Goal: Book appointment/travel/reservation

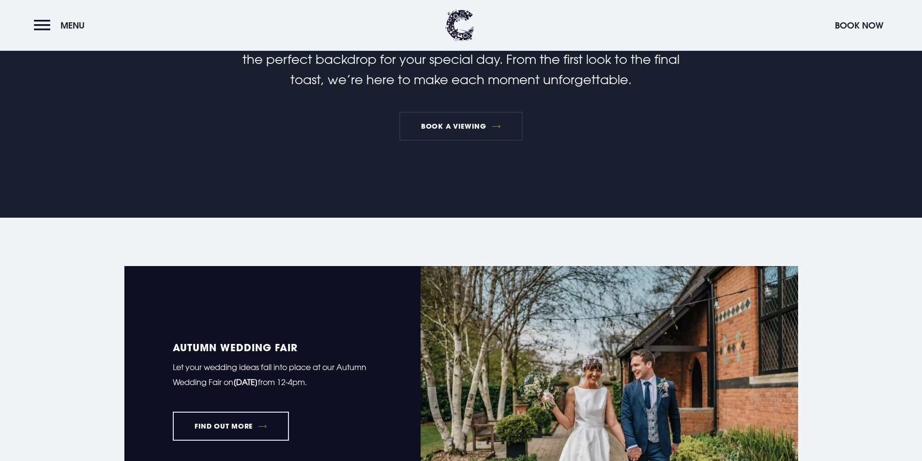
scroll to position [684, 0]
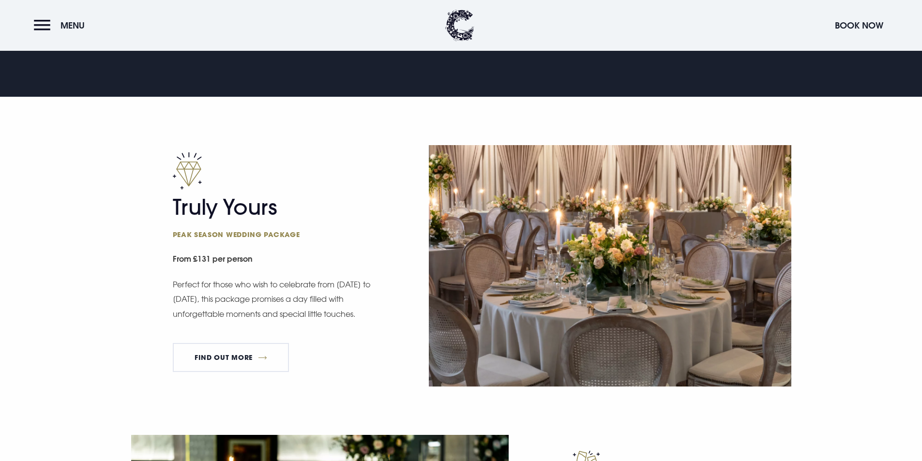
scroll to position [581, 0]
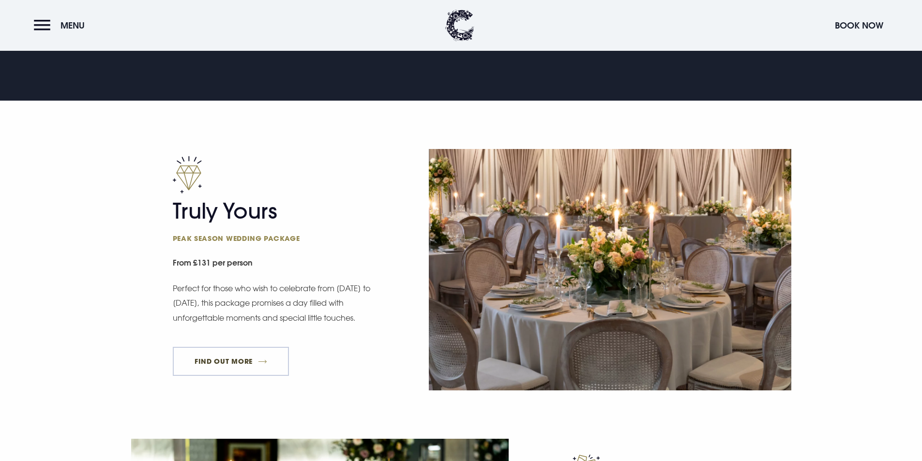
click at [258, 363] on link "FIND OUT MORE" at bounding box center [231, 361] width 117 height 29
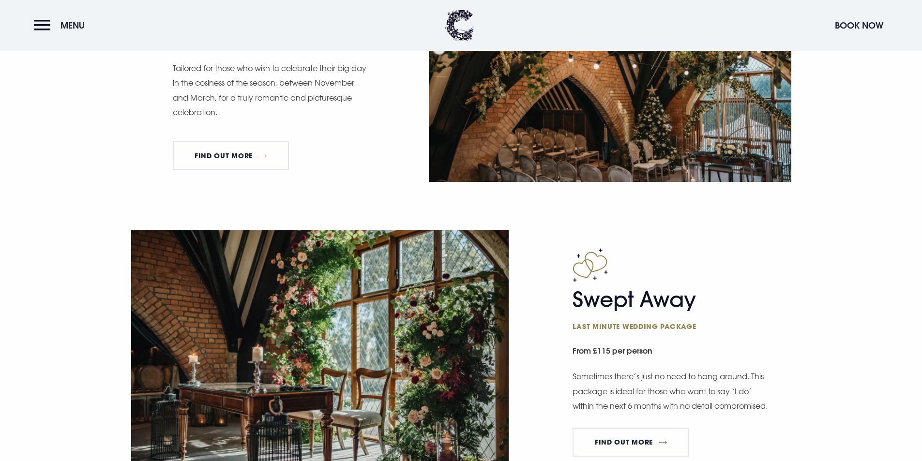
scroll to position [1258, 0]
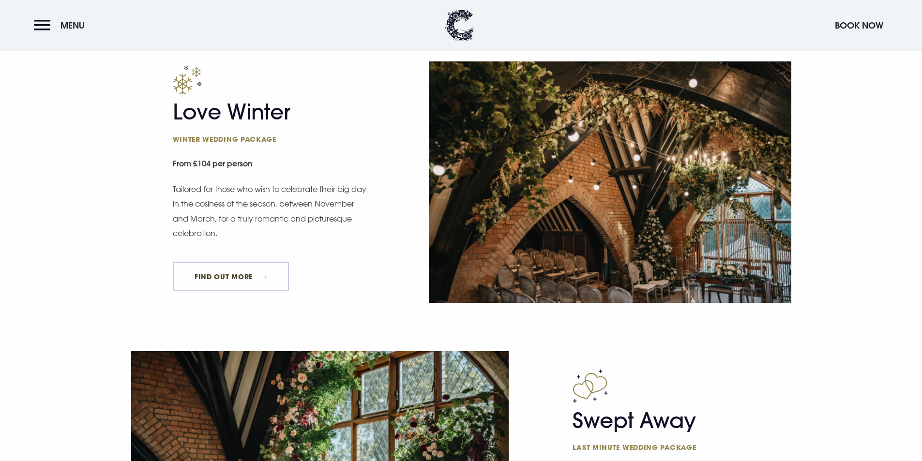
click at [266, 271] on link "FIND OUT MORE" at bounding box center [231, 276] width 117 height 29
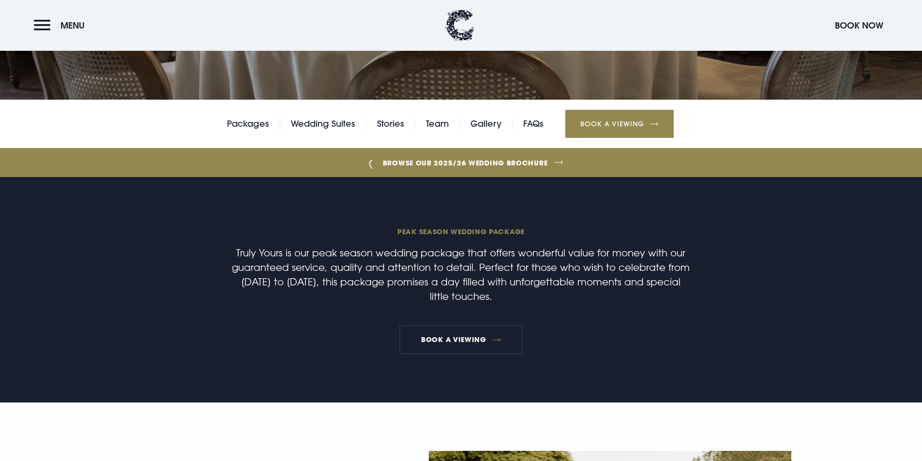
scroll to position [290, 0]
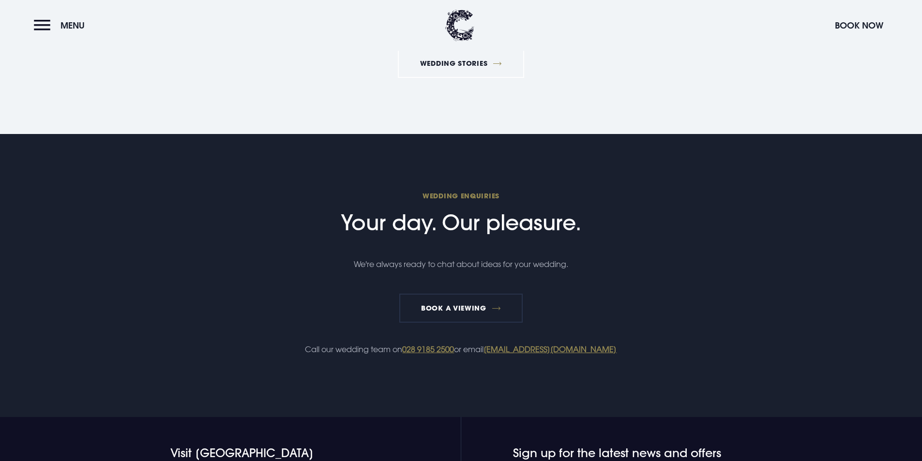
scroll to position [2226, 0]
